Goal: Use online tool/utility: Utilize a website feature to perform a specific function

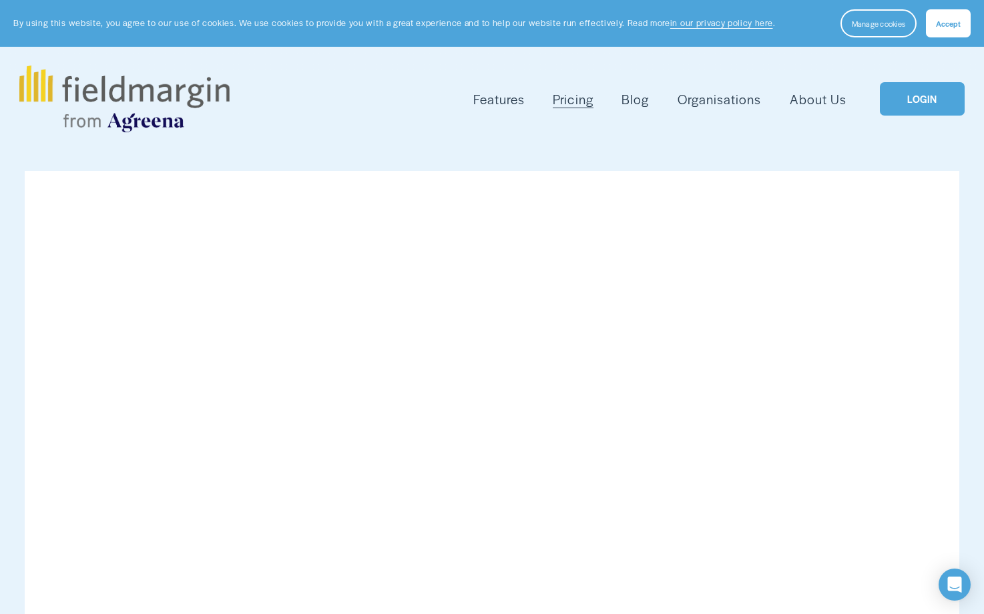
click at [921, 98] on link "LOGIN" at bounding box center [922, 99] width 84 height 34
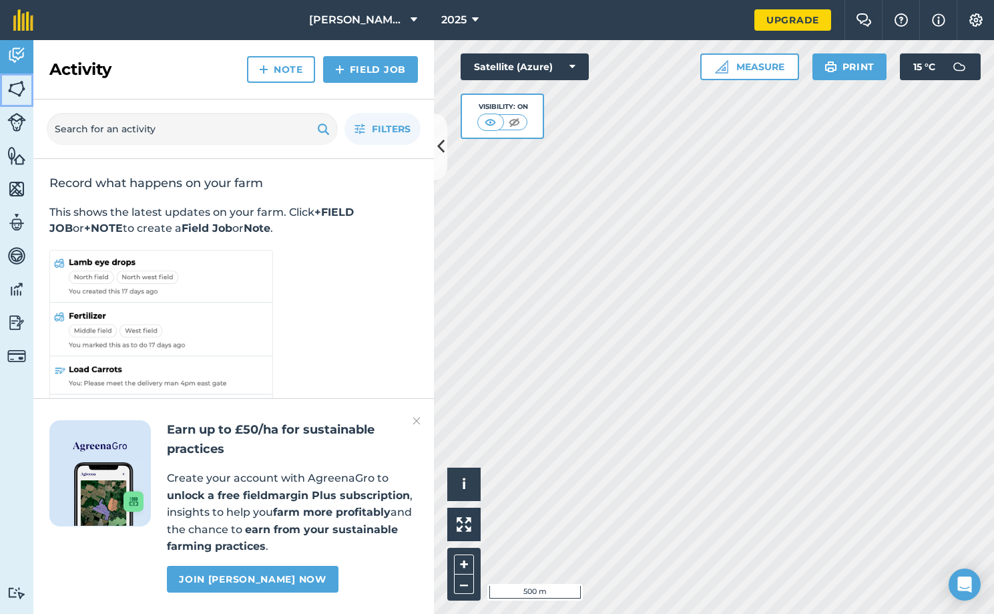
click at [16, 90] on img at bounding box center [16, 89] width 19 height 20
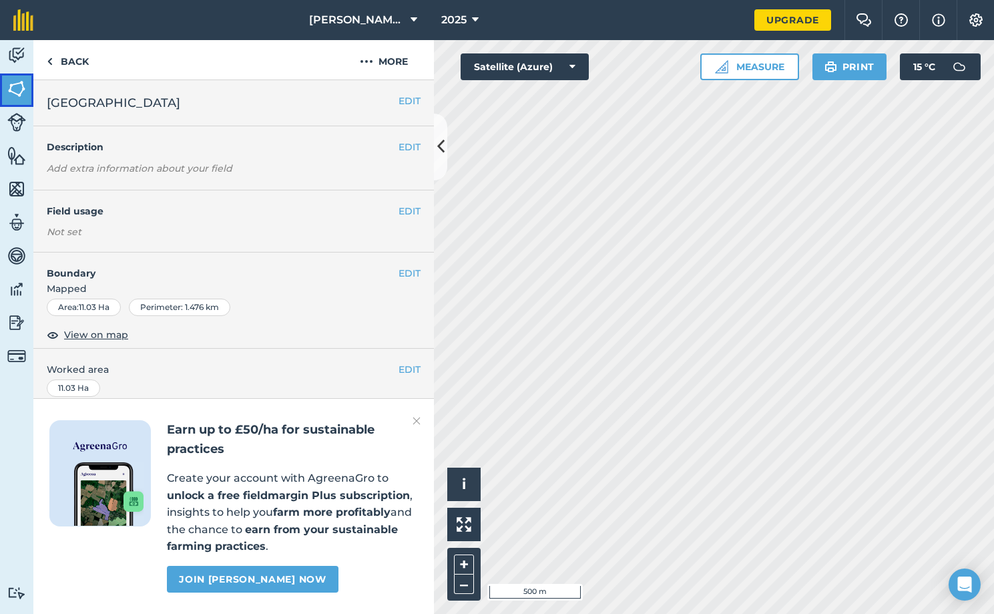
click at [12, 89] on img at bounding box center [16, 89] width 19 height 20
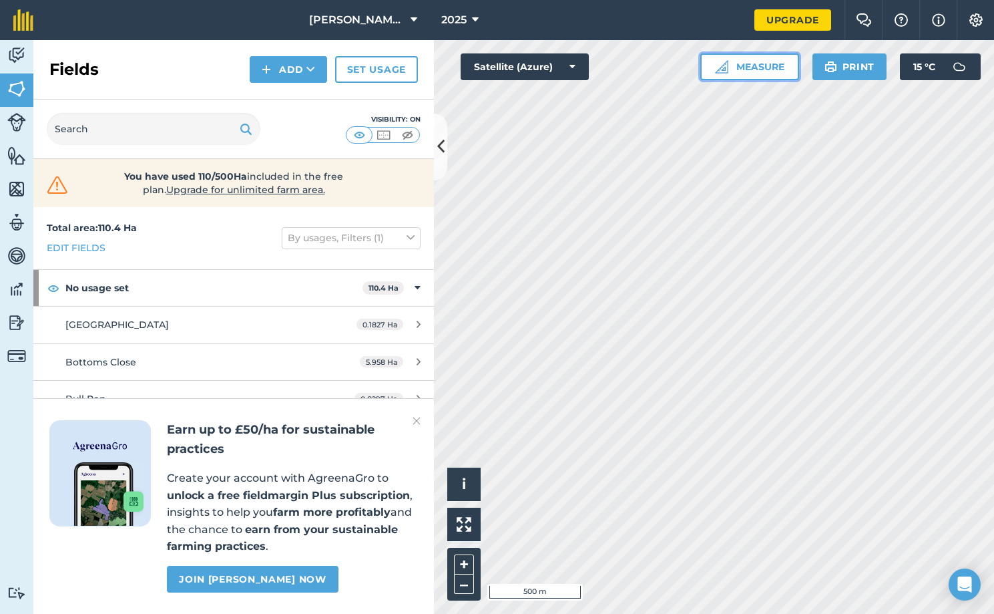
click at [716, 69] on img at bounding box center [721, 66] width 13 height 13
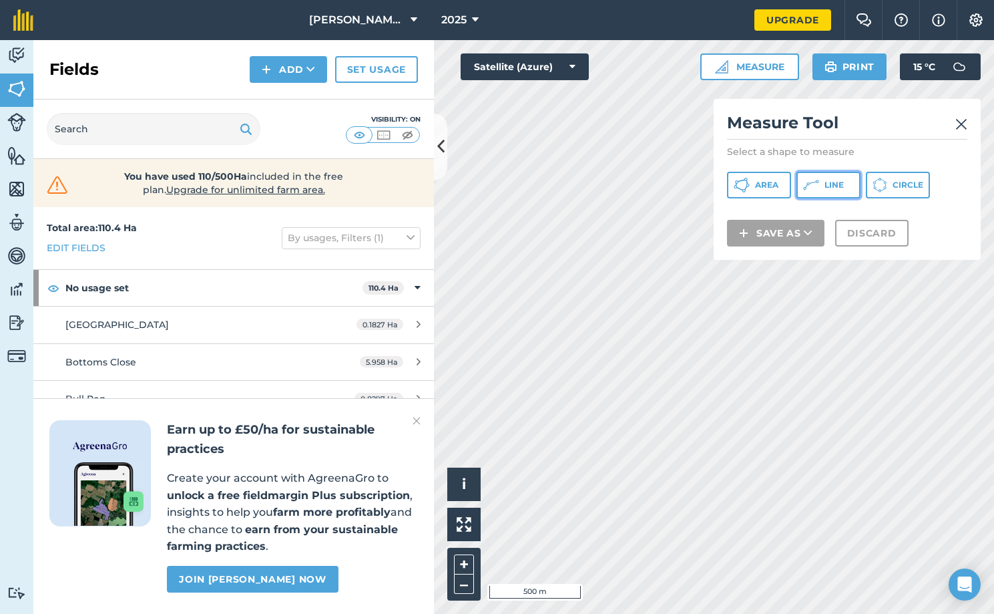
click at [847, 189] on button "Line" at bounding box center [829, 185] width 64 height 27
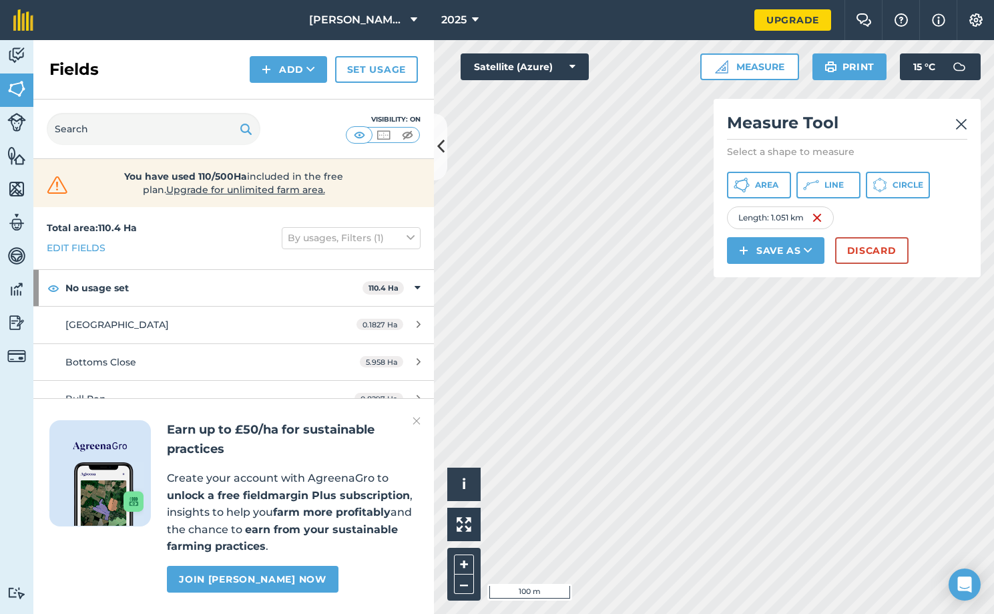
click at [958, 125] on img at bounding box center [962, 124] width 12 height 16
